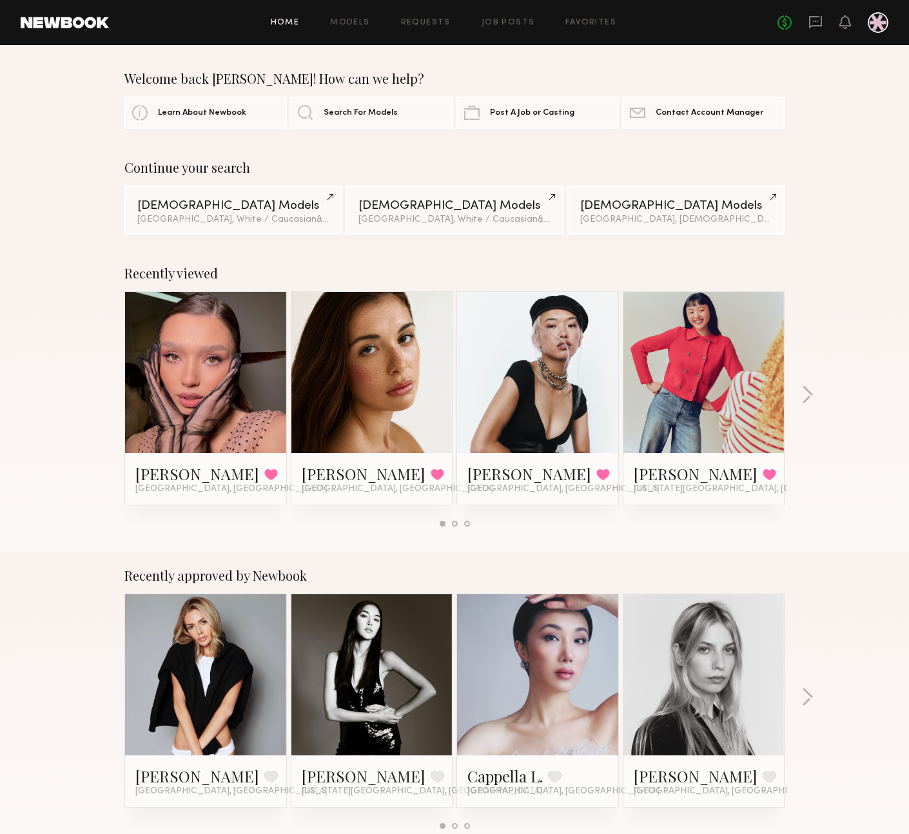
click at [819, 19] on icon at bounding box center [816, 22] width 14 height 14
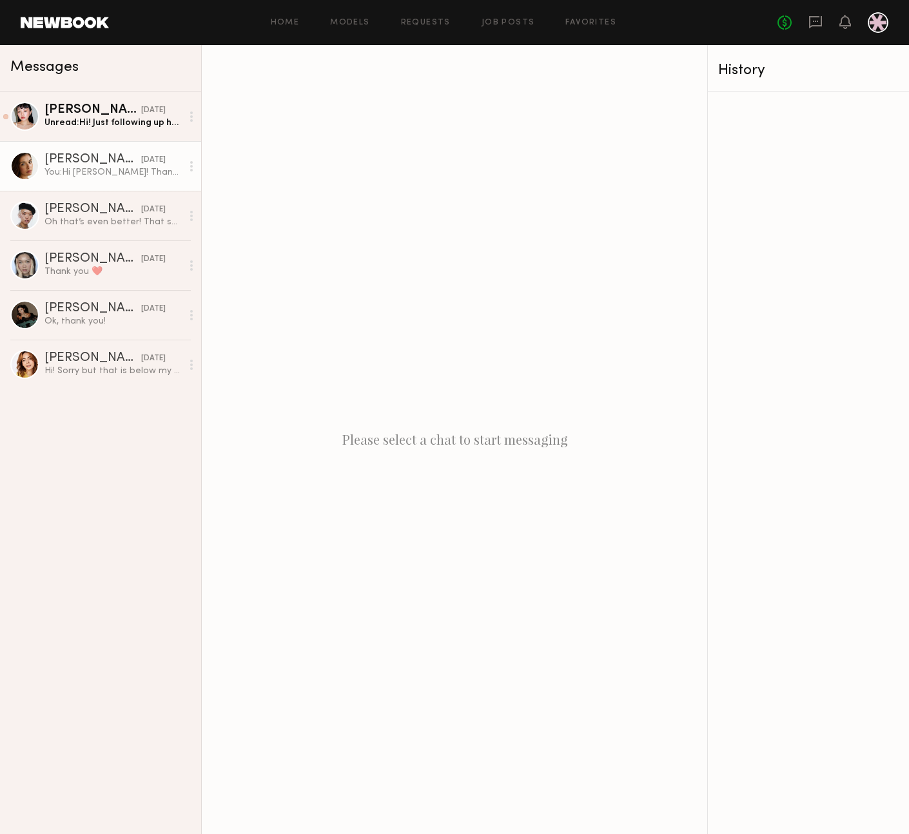
click at [84, 171] on div "You: Hi [PERSON_NAME]! Thanks so much for accepting our request :) Would you mi…" at bounding box center [112, 172] width 137 height 12
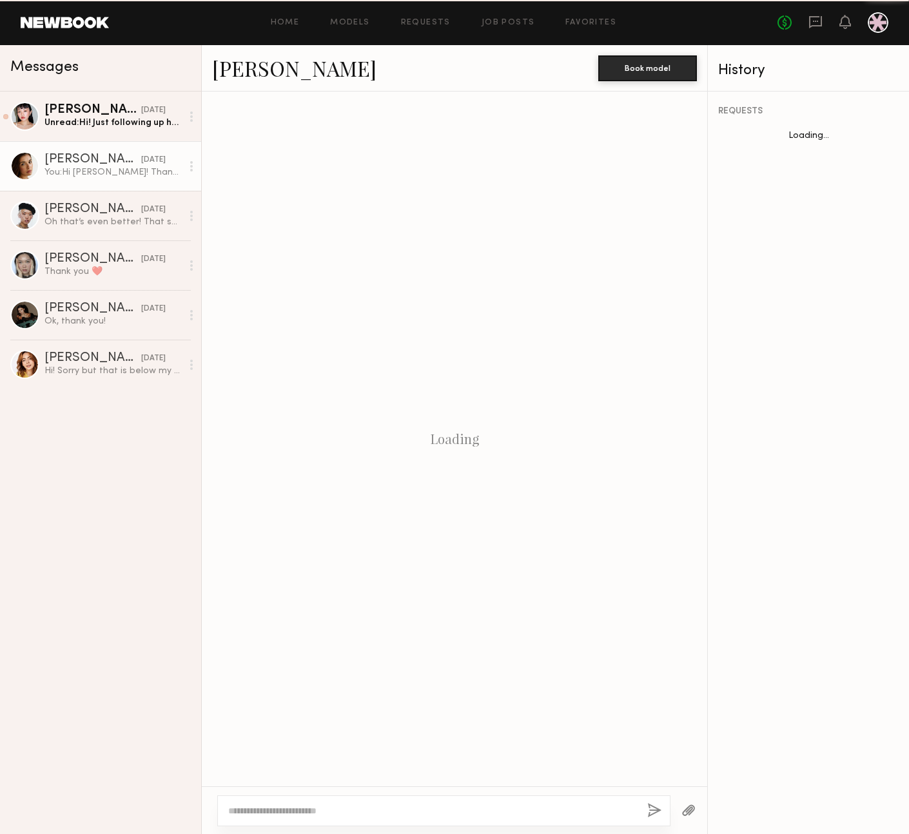
scroll to position [639, 0]
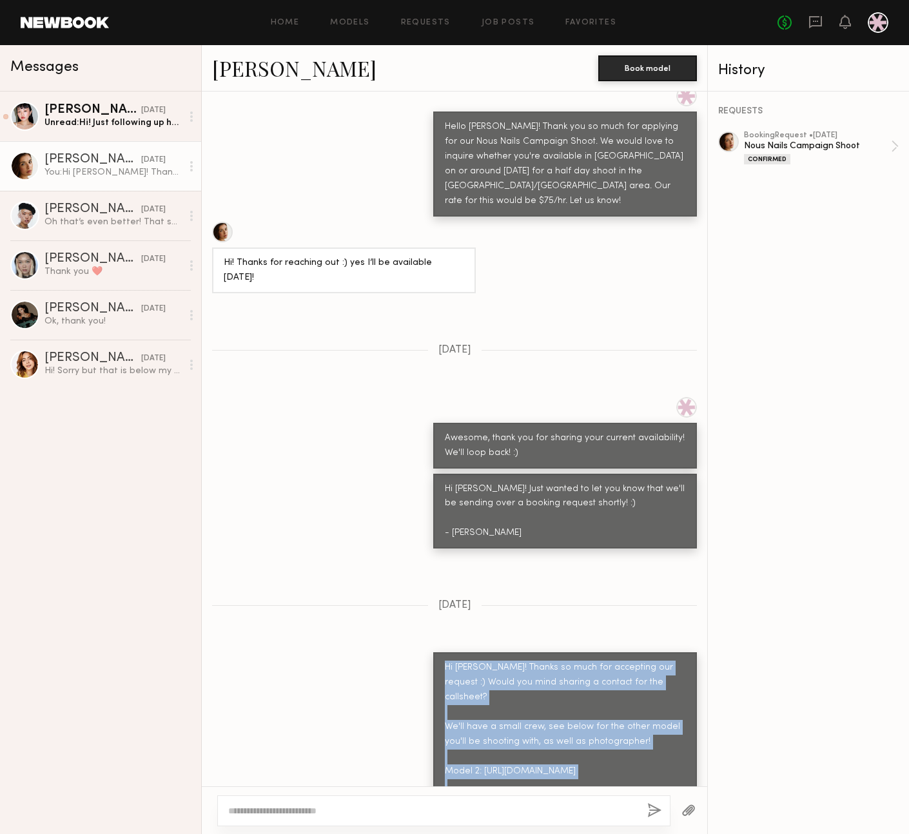
drag, startPoint x: 470, startPoint y: 616, endPoint x: 620, endPoint y: 732, distance: 188.9
click at [620, 732] on div "Hi [PERSON_NAME]! Thanks so much for accepting our request :) Would you mind sh…" at bounding box center [565, 742] width 264 height 179
click at [620, 732] on div "Hi [PERSON_NAME]! Thanks so much for accepting our request :) Would you mind sh…" at bounding box center [565, 742] width 241 height 162
drag, startPoint x: 577, startPoint y: 714, endPoint x: 514, endPoint y: 640, distance: 97.9
click at [514, 661] on div "Hi [PERSON_NAME]! Thanks so much for accepting our request :) Would you mind sh…" at bounding box center [565, 742] width 241 height 162
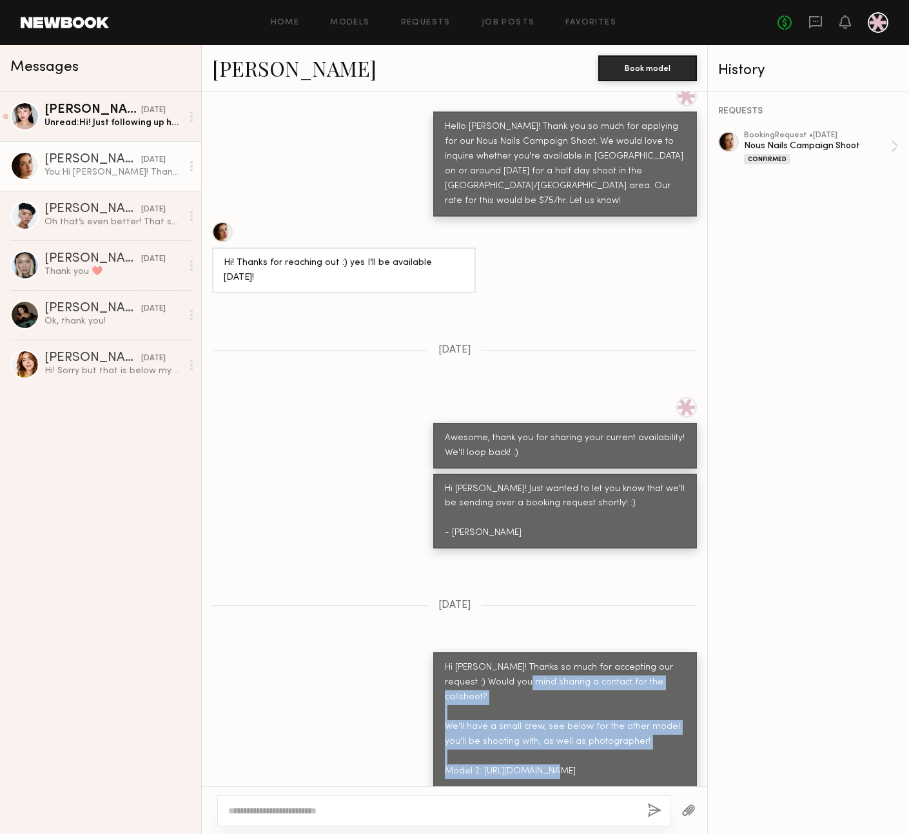
click at [514, 661] on div "Hi [PERSON_NAME]! Thanks so much for accepting our request :) Would you mind sh…" at bounding box center [565, 742] width 241 height 162
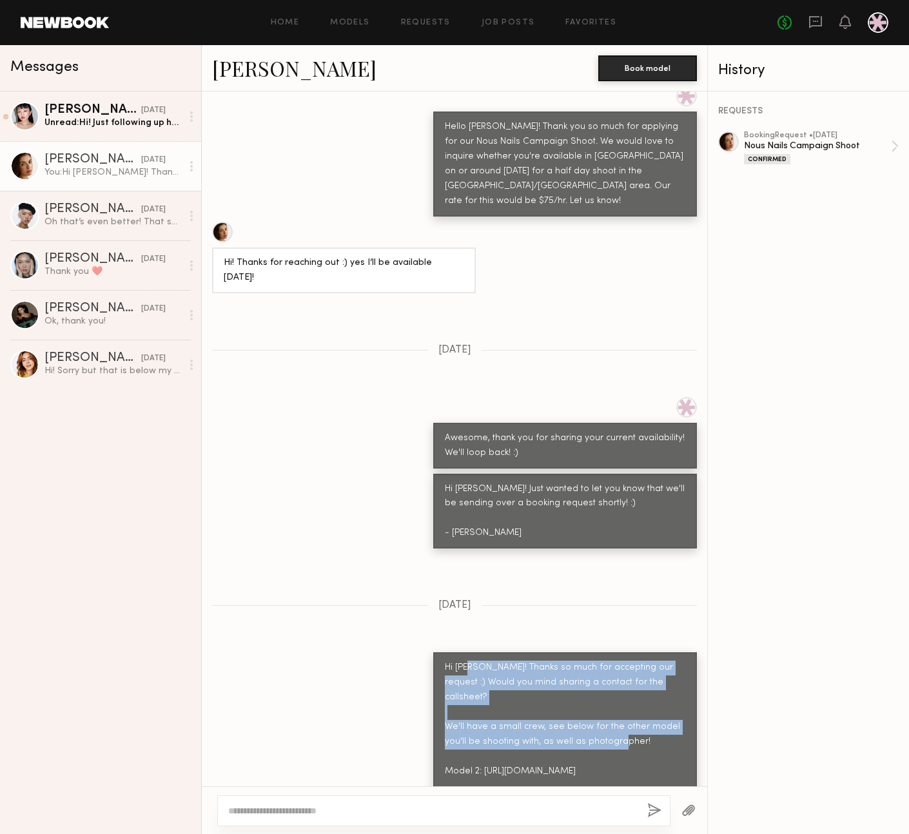
drag, startPoint x: 533, startPoint y: 651, endPoint x: 604, endPoint y: 709, distance: 92.1
click at [598, 703] on div "Hi [PERSON_NAME]! Thanks so much for accepting our request :) Would you mind sh…" at bounding box center [565, 742] width 241 height 162
click at [604, 709] on div "Hi [PERSON_NAME]! Thanks so much for accepting our request :) Would you mind sh…" at bounding box center [565, 742] width 241 height 162
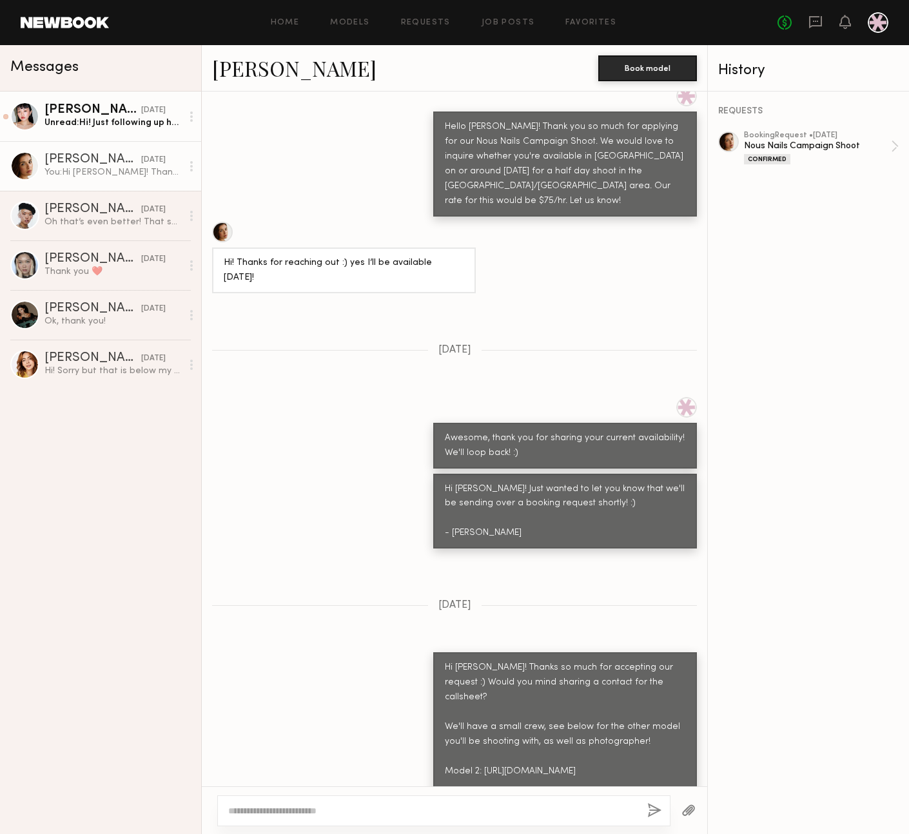
click at [66, 115] on div "[PERSON_NAME]" at bounding box center [92, 110] width 97 height 13
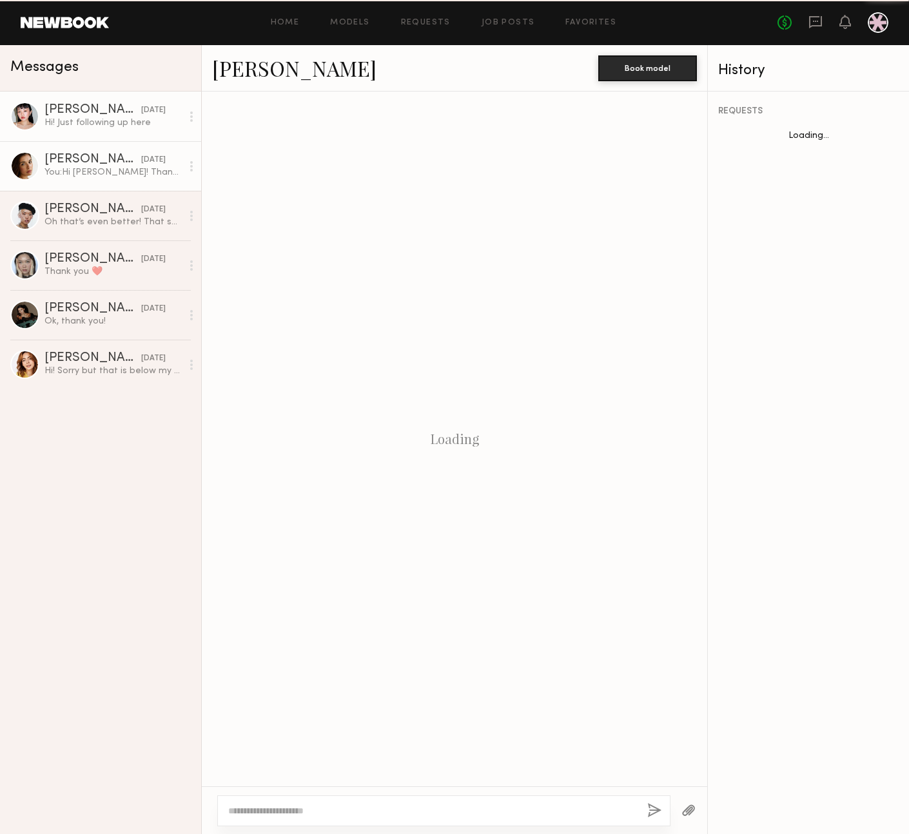
scroll to position [789, 0]
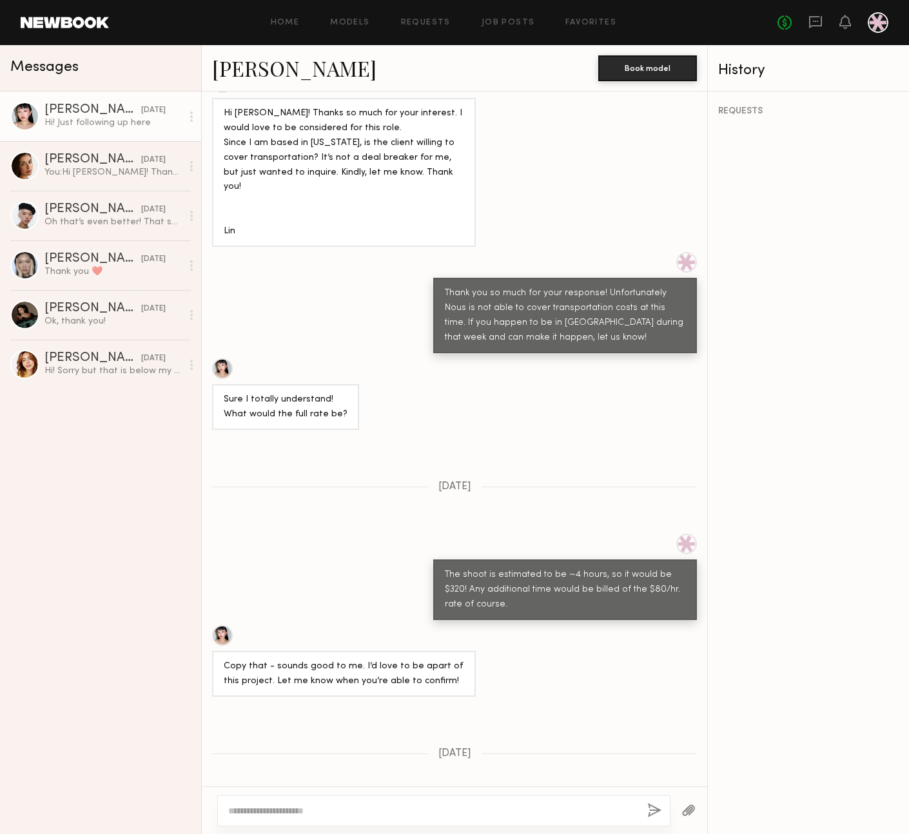
click at [422, 808] on textarea at bounding box center [432, 811] width 409 height 13
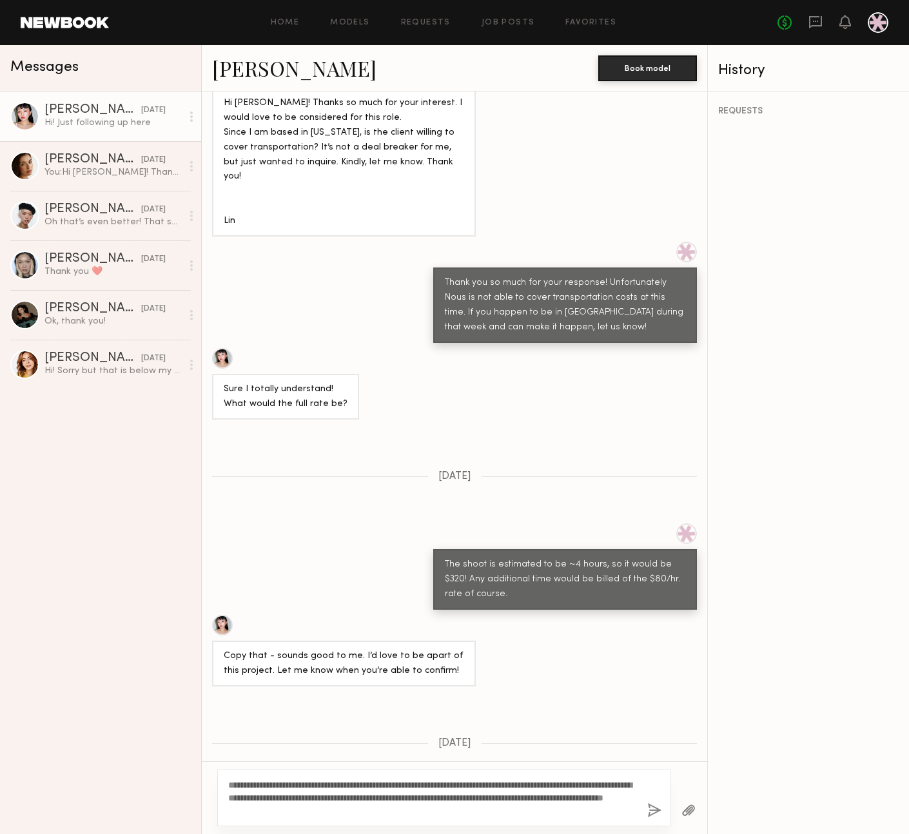
scroll to position [814, 0]
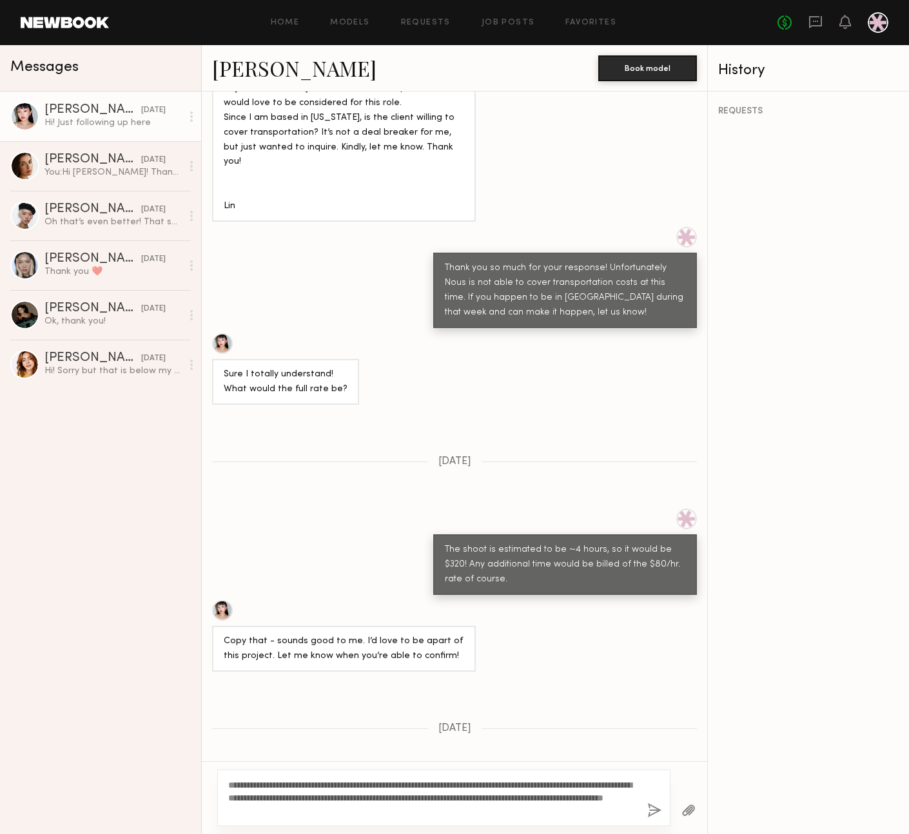
type textarea "**********"
click at [651, 810] on button "button" at bounding box center [654, 811] width 14 height 16
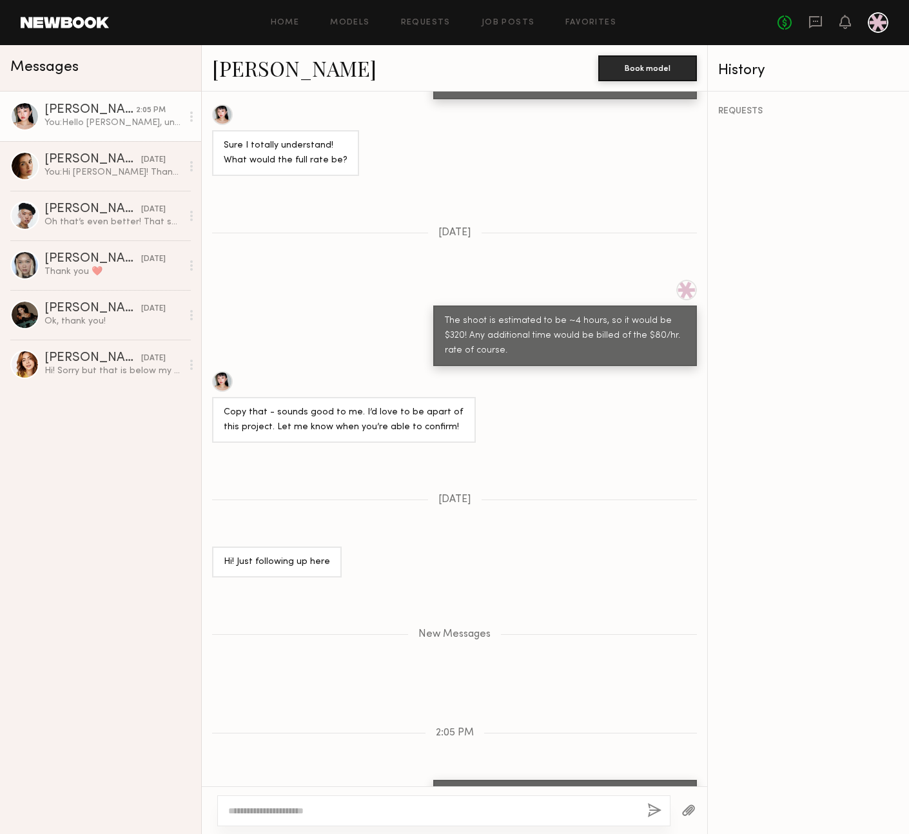
scroll to position [1065, 0]
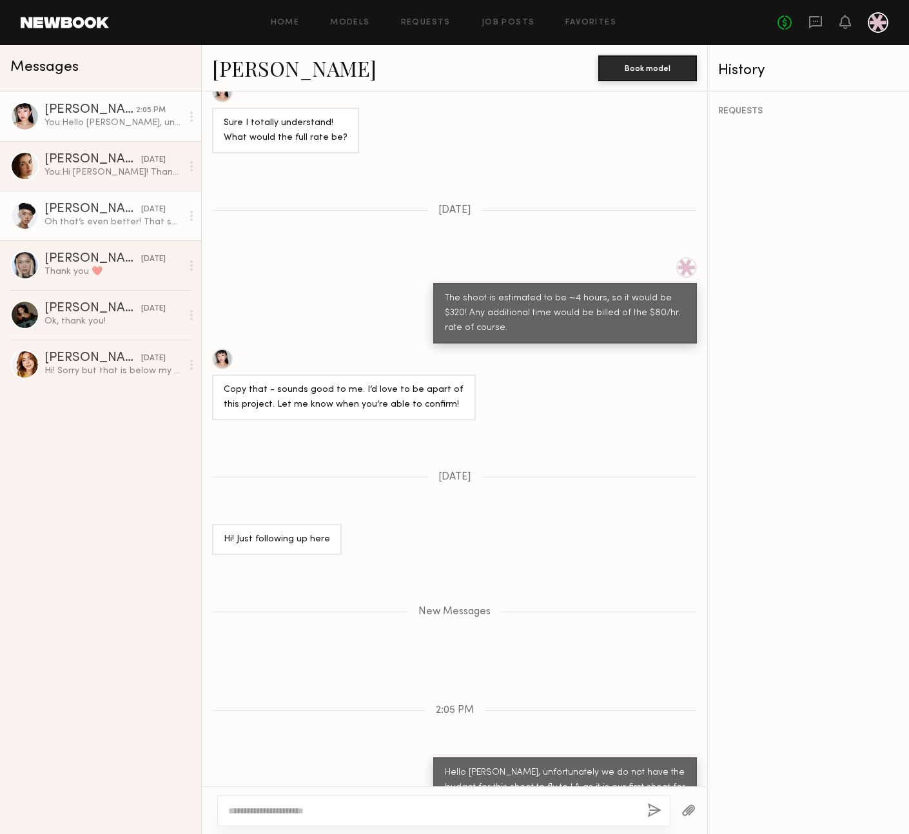
click at [90, 217] on div "Oh that’s even better! That sounds great! [EMAIL_ADDRESS][DOMAIN_NAME] 76055349…" at bounding box center [112, 222] width 137 height 12
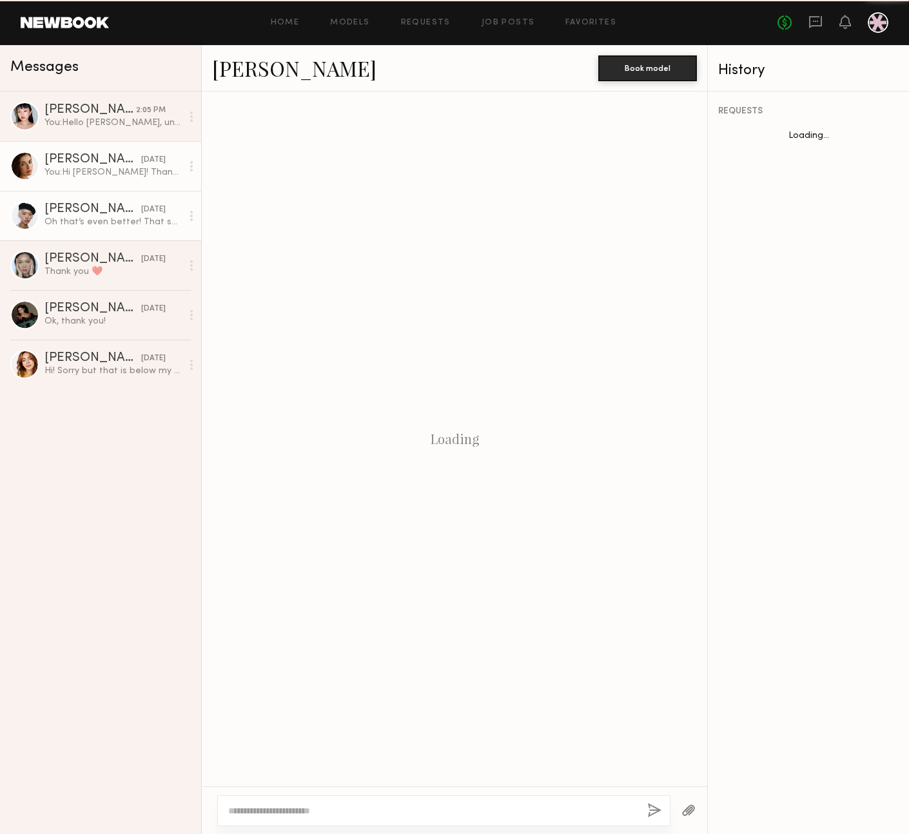
scroll to position [1012, 0]
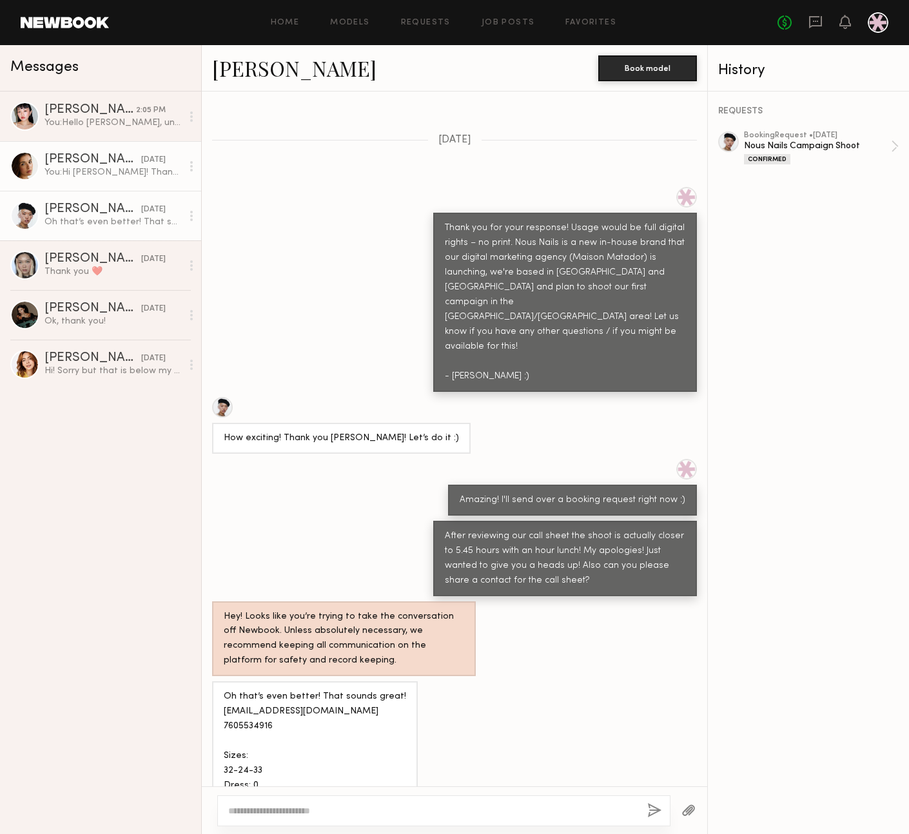
click at [85, 171] on div "You: Hi [PERSON_NAME]! Thanks so much for accepting our request :) Would you mi…" at bounding box center [112, 172] width 137 height 12
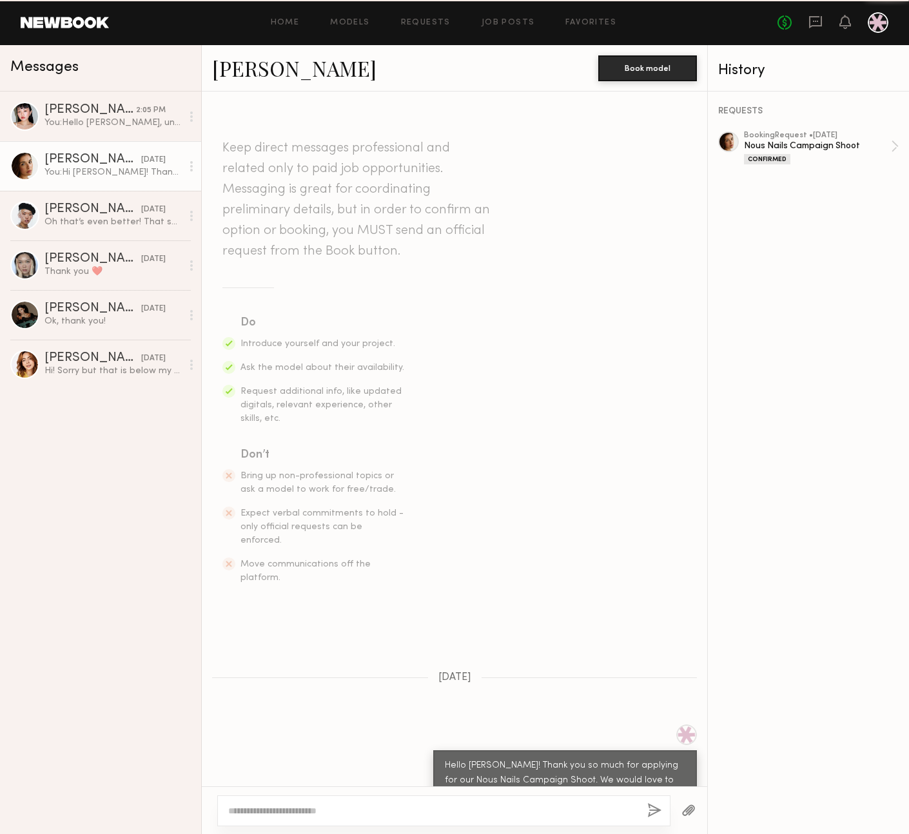
scroll to position [639, 0]
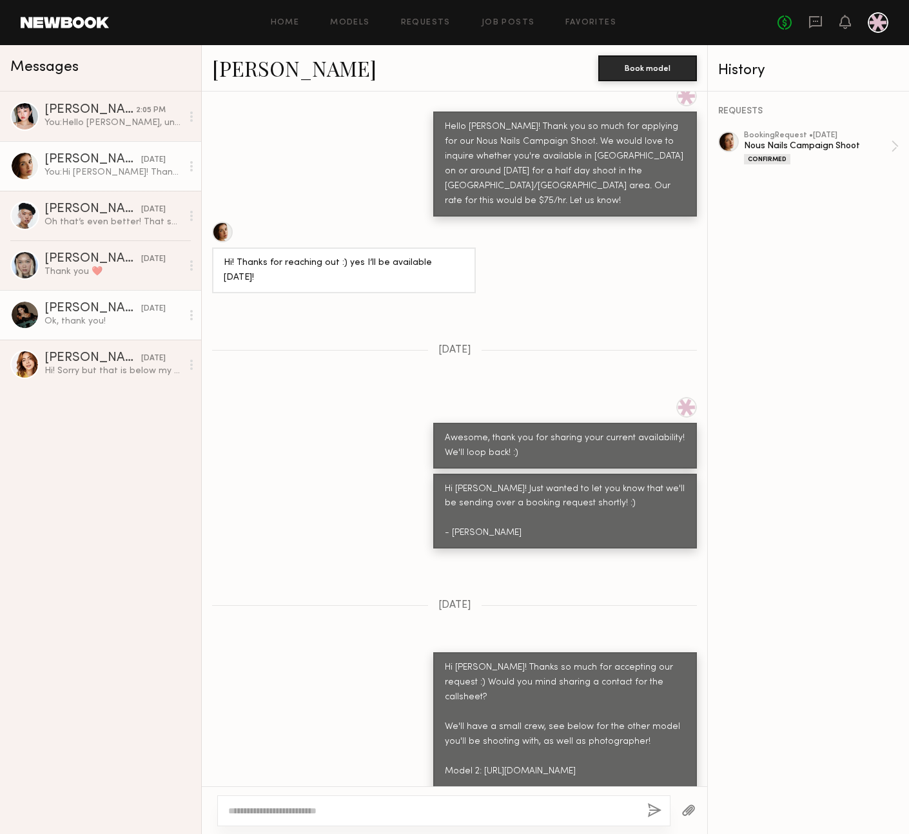
click at [35, 312] on div at bounding box center [24, 314] width 29 height 29
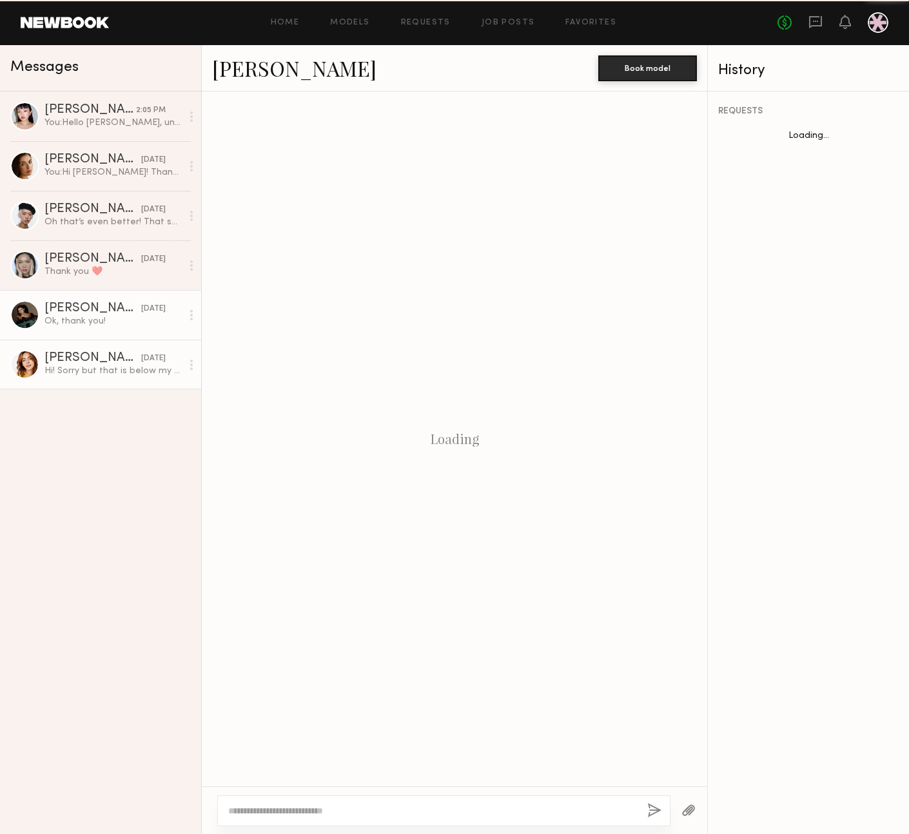
scroll to position [490, 0]
